Goal: Task Accomplishment & Management: Use online tool/utility

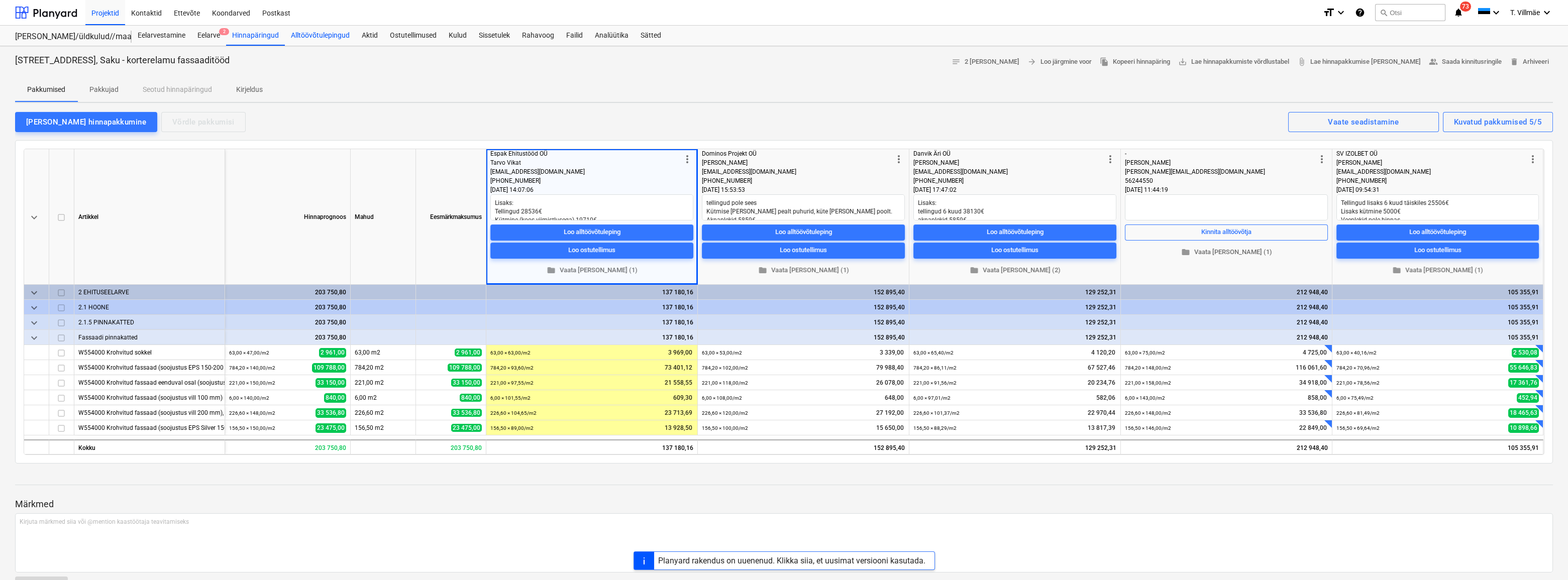
scroll to position [13, 0]
click at [312, 35] on div "Alltöövõtulepingud" at bounding box center [320, 35] width 71 height 20
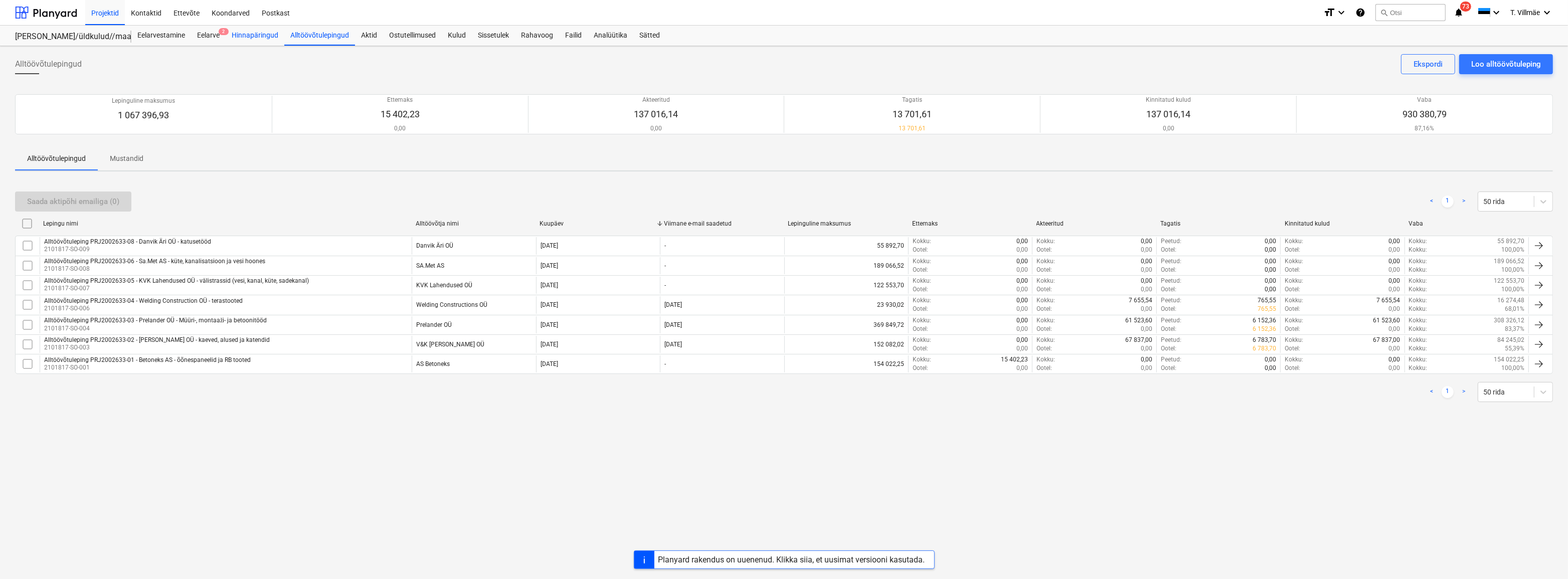
click at [264, 35] on div "Hinnapäringud" at bounding box center [255, 35] width 58 height 20
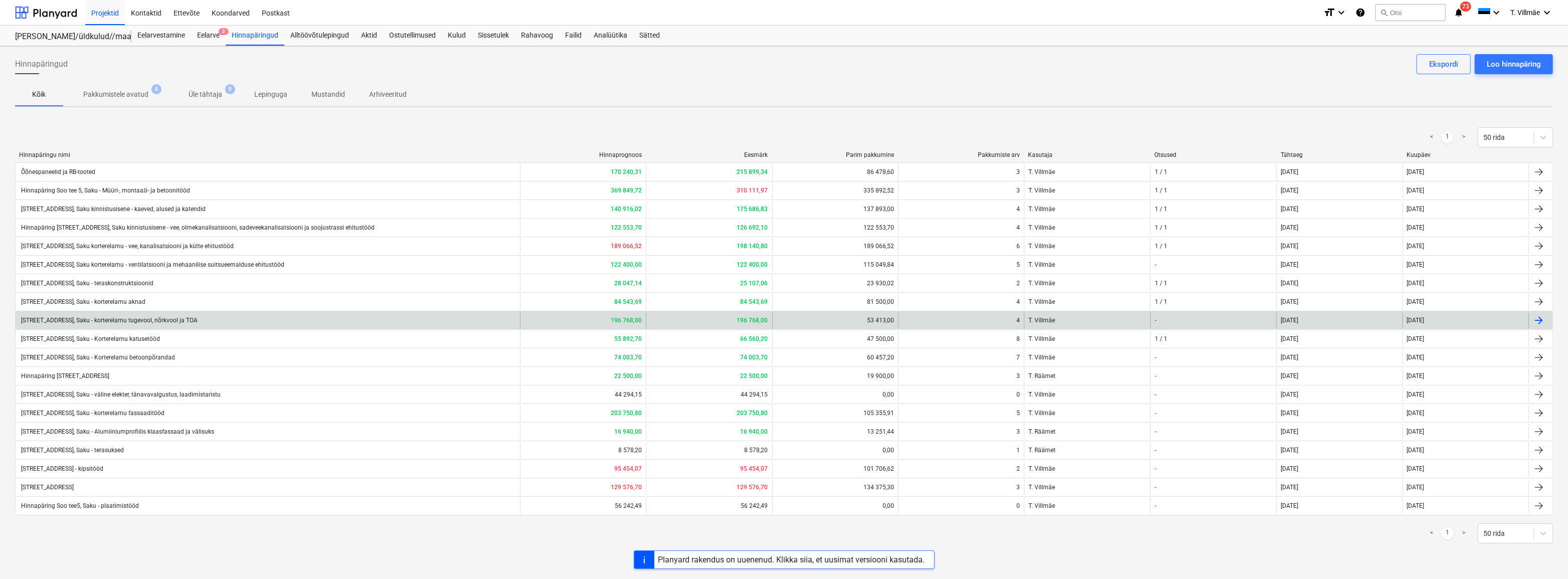
click at [175, 321] on div "[STREET_ADDRESS], Saku - korterelamu tugevool, nõrkvool ja TOA" at bounding box center [108, 321] width 178 height 7
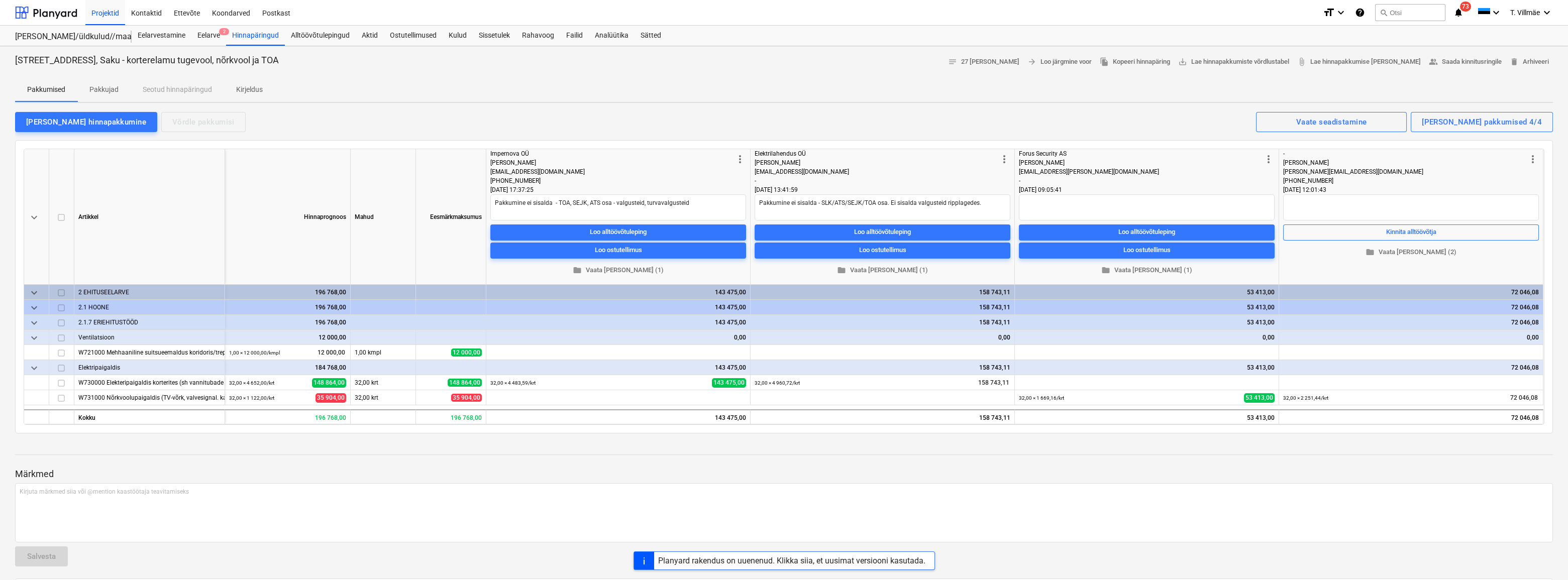
type textarea "x"
click at [267, 40] on div "Hinnapäringud" at bounding box center [256, 35] width 59 height 20
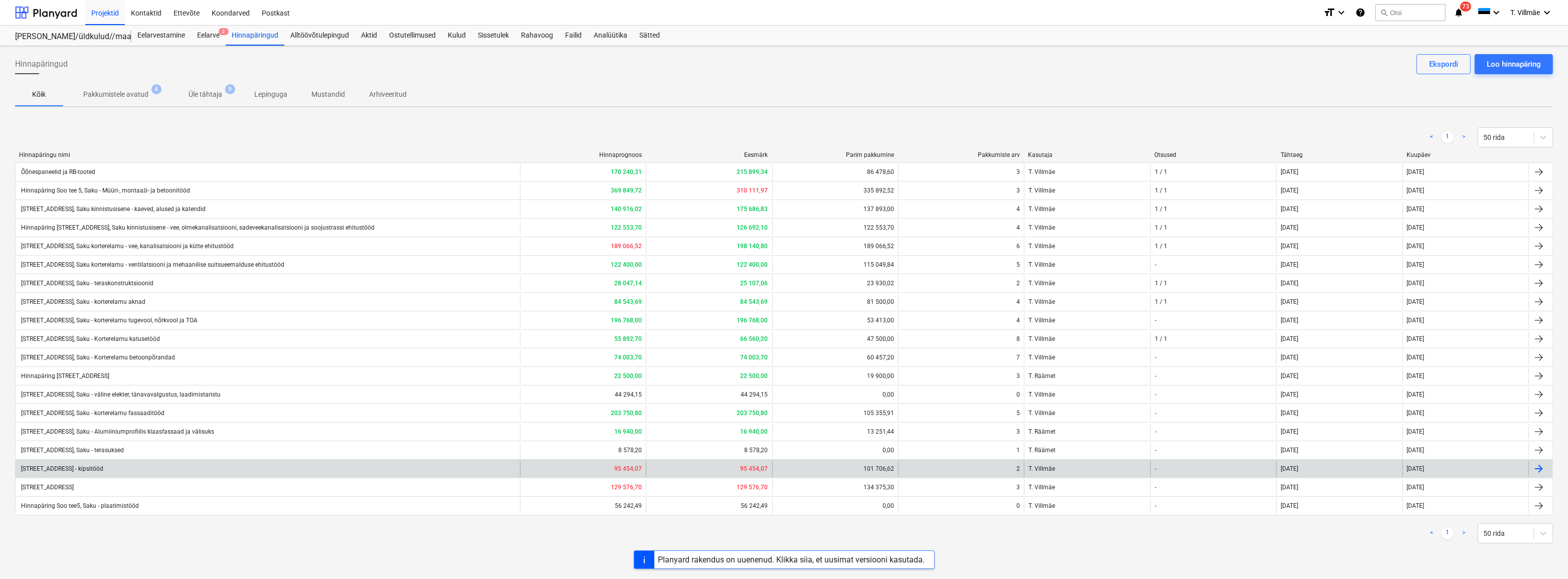
click at [103, 471] on div "[STREET_ADDRESS] - kipsitööd" at bounding box center [61, 469] width 84 height 7
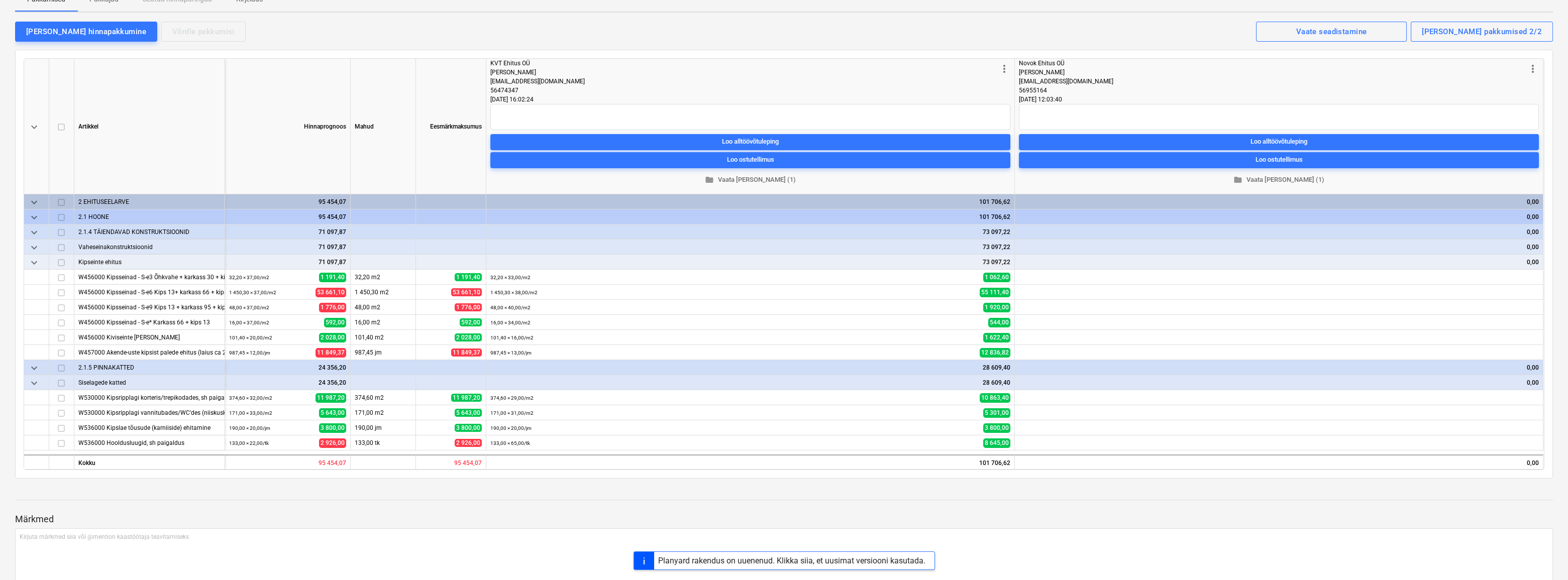
scroll to position [91, 0]
click at [1269, 178] on span "folder Vaata [PERSON_NAME] (1)" at bounding box center [1278, 179] width 512 height 12
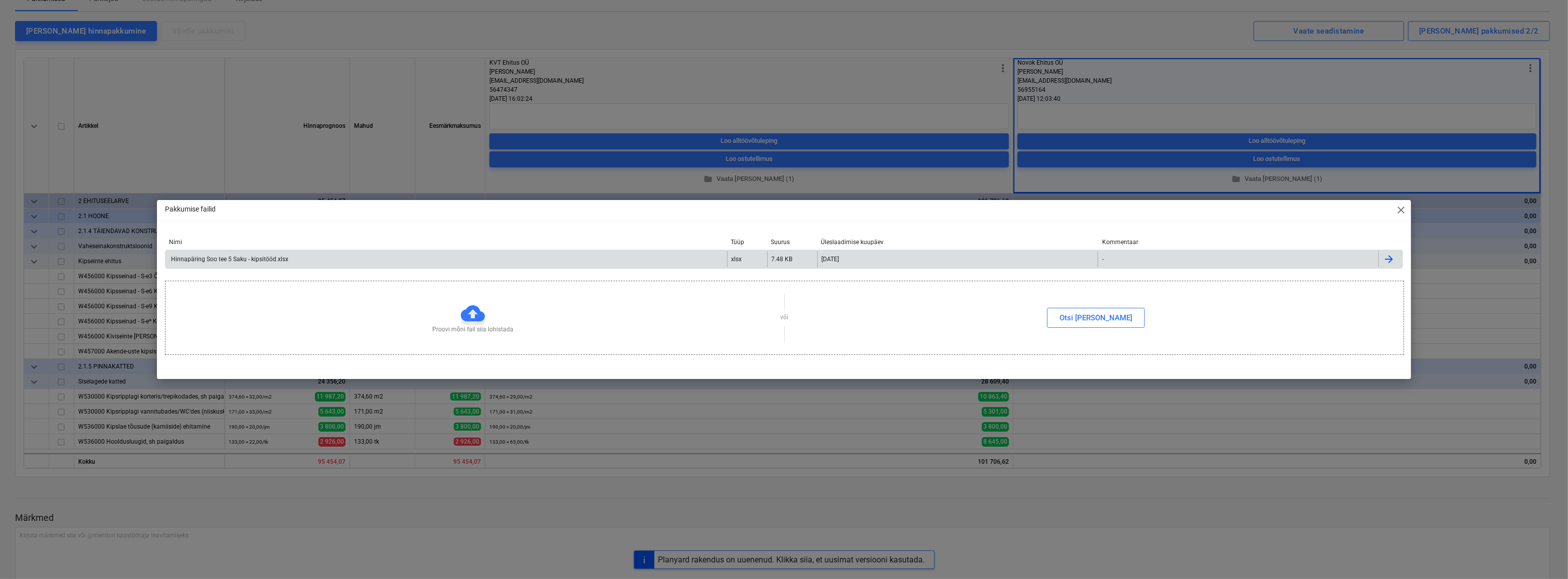
click at [215, 264] on div "Hinnapäring Soo tee 5 Saku - kipsitööd.xlsx" at bounding box center [446, 259] width 562 height 16
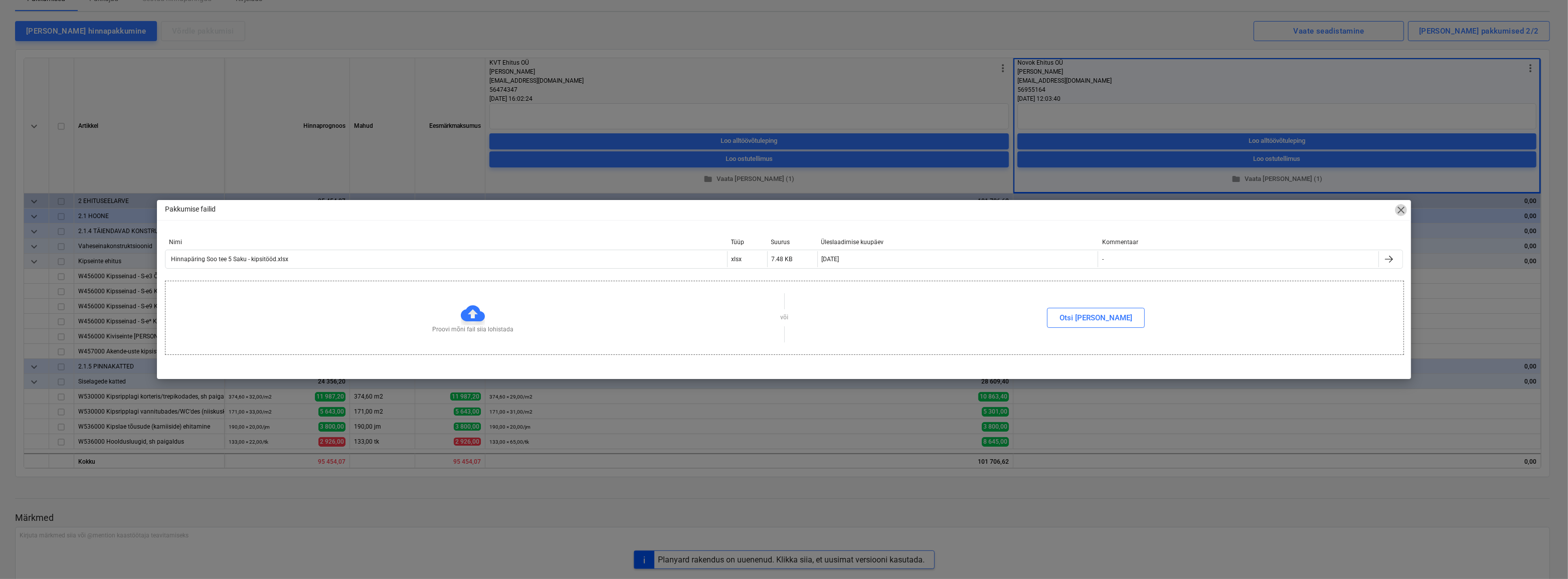
click at [1401, 208] on span "close" at bounding box center [1401, 210] width 12 height 12
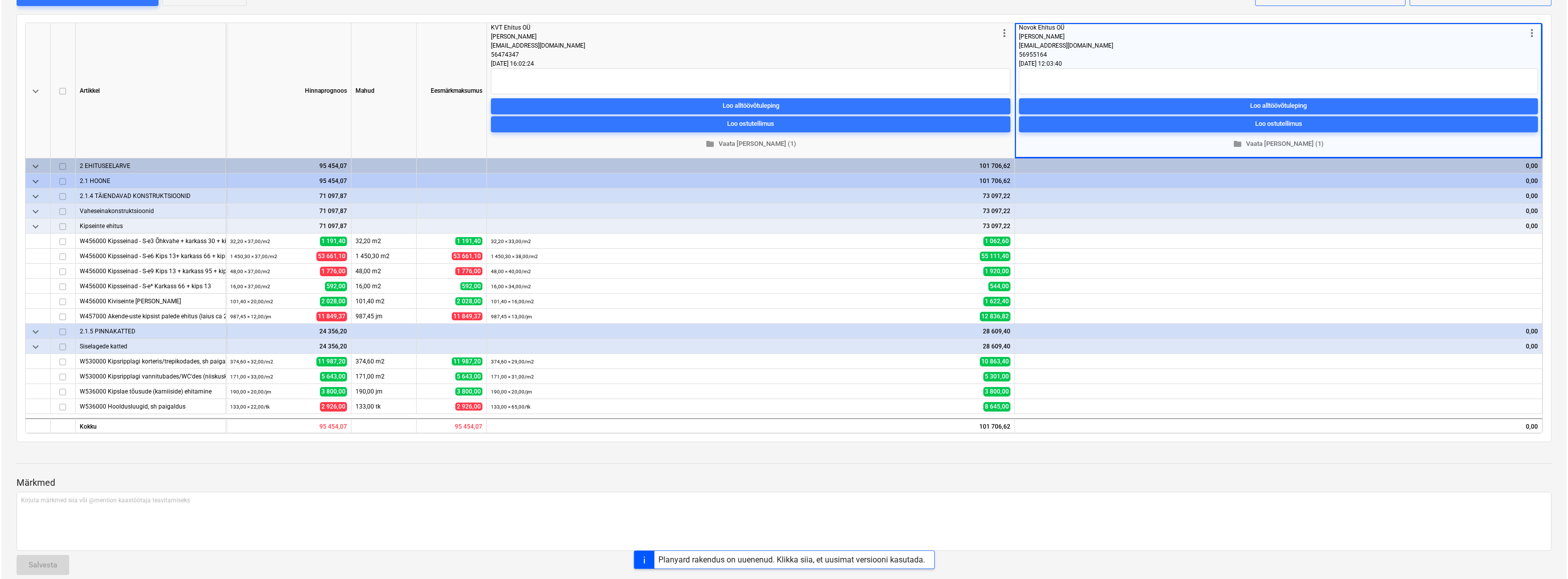
scroll to position [0, 0]
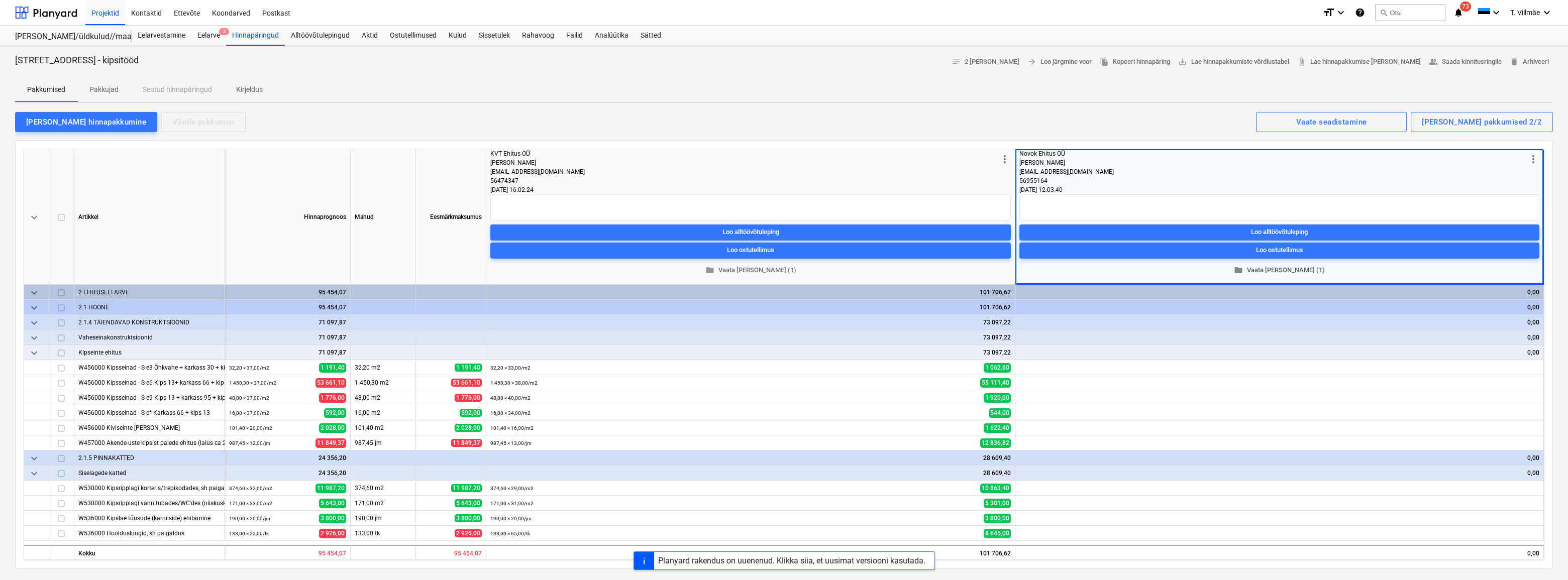
click at [1288, 269] on span "folder Vaata [PERSON_NAME] (1)" at bounding box center [1279, 270] width 512 height 12
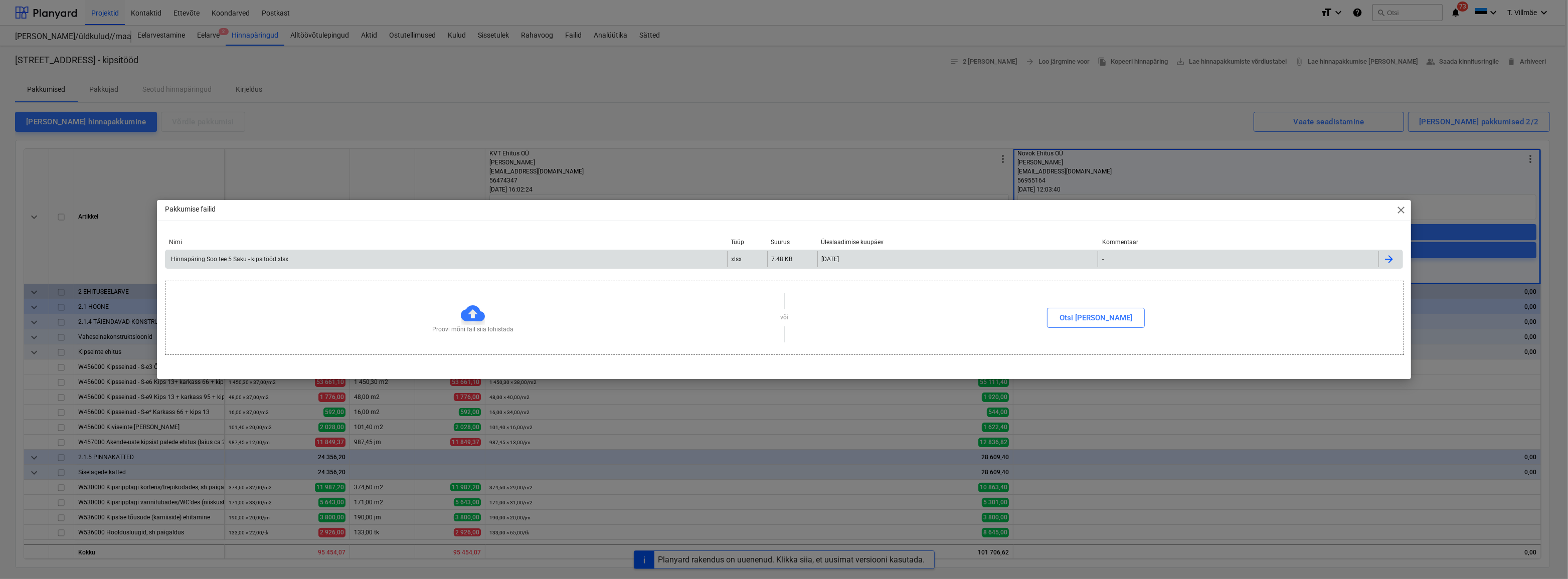
click at [228, 261] on div "Hinnapäring Soo tee 5 Saku - kipsitööd.xlsx" at bounding box center [228, 259] width 119 height 7
click at [1402, 208] on span "close" at bounding box center [1401, 210] width 12 height 12
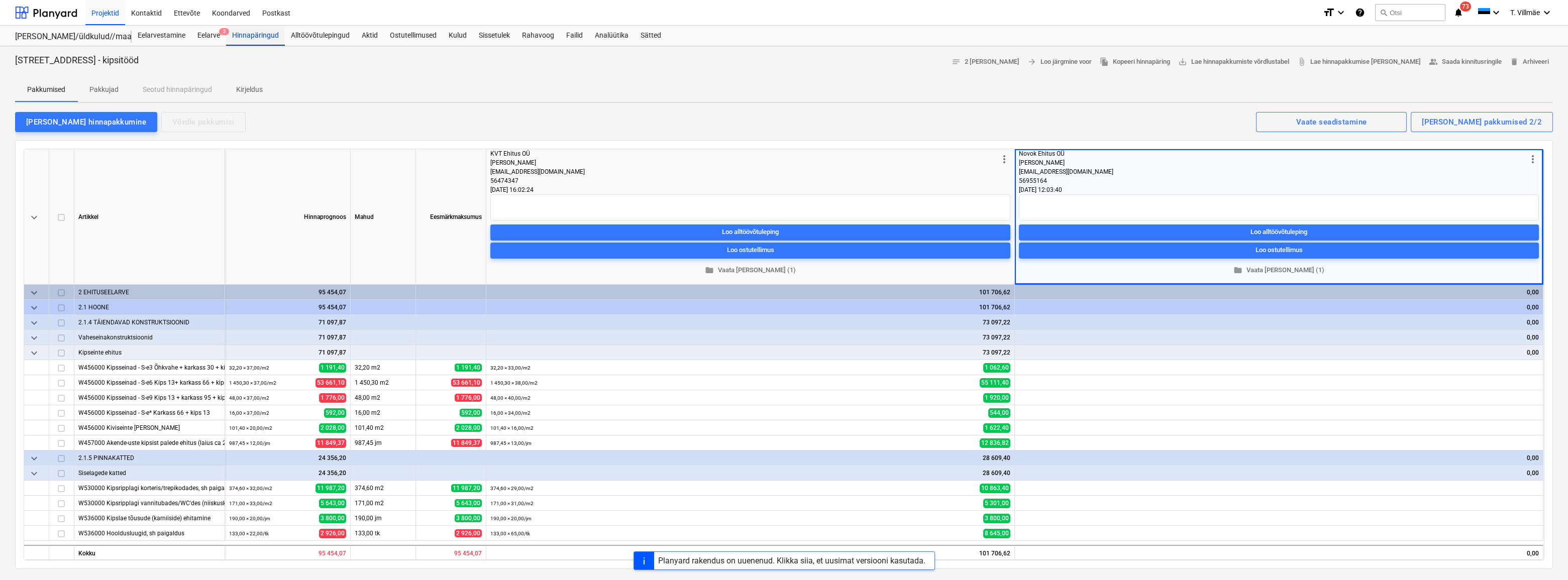
click at [252, 40] on div "Hinnapäringud" at bounding box center [256, 35] width 59 height 20
